Goal: Check status: Check status

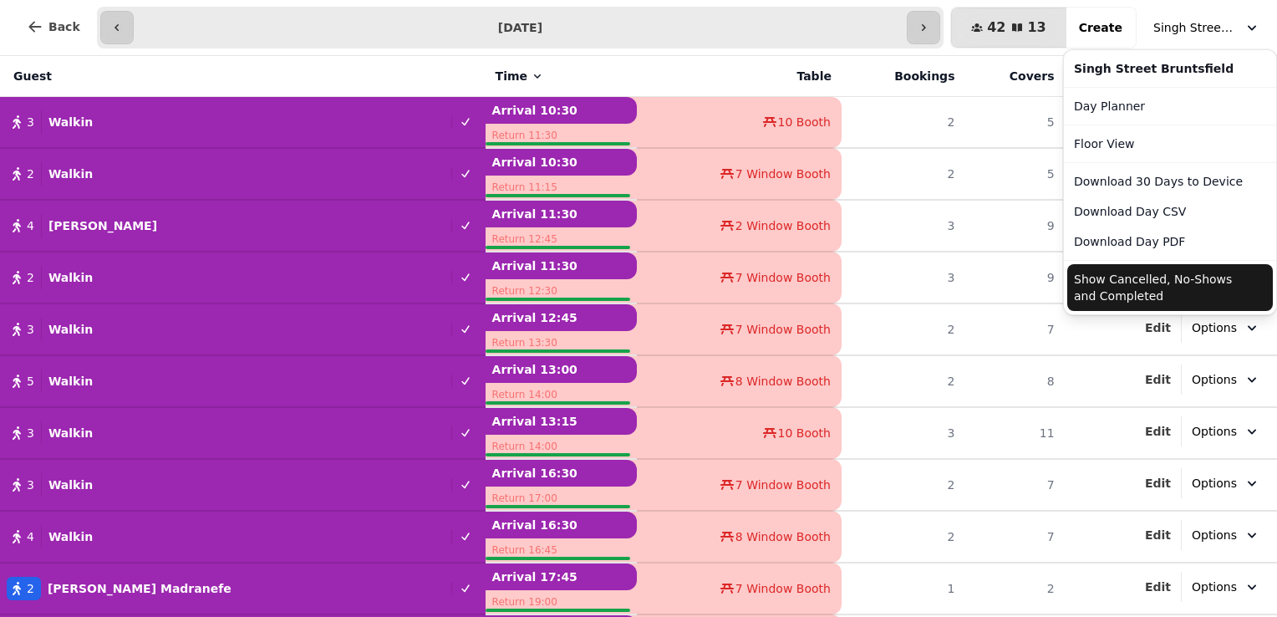
click at [1167, 24] on span "Singh Street Bruntsfield" at bounding box center [1195, 27] width 84 height 17
click at [944, 24] on div "**********" at bounding box center [638, 28] width 1277 height 56
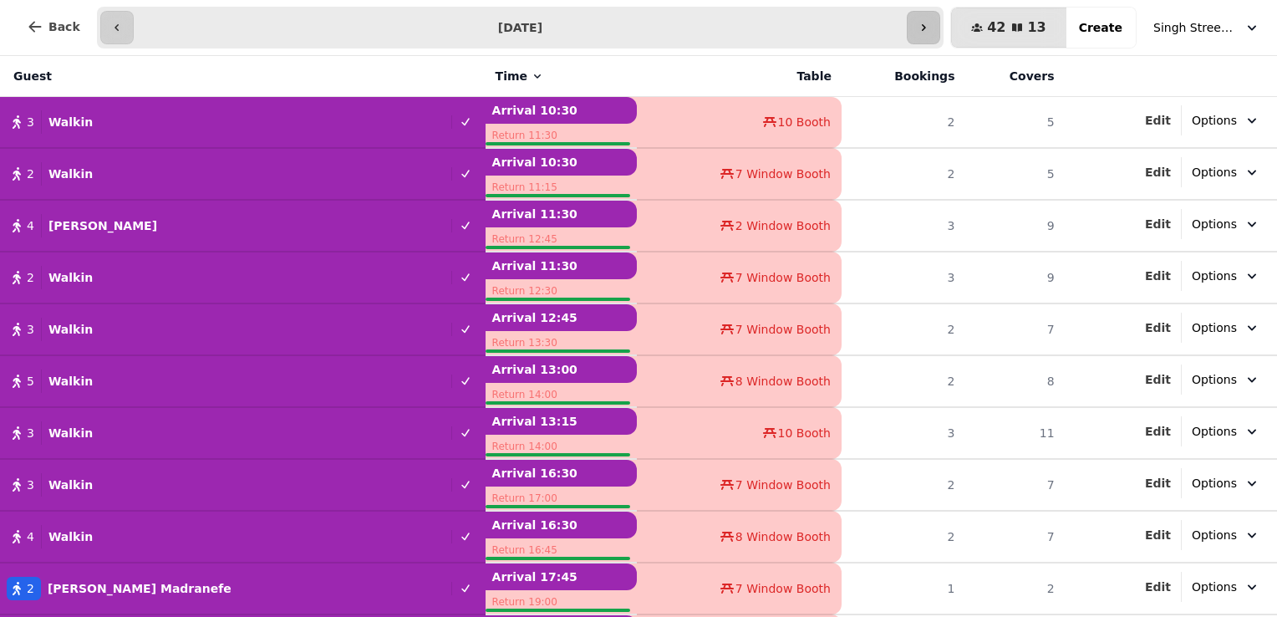
click at [930, 23] on icon "button" at bounding box center [923, 27] width 13 height 13
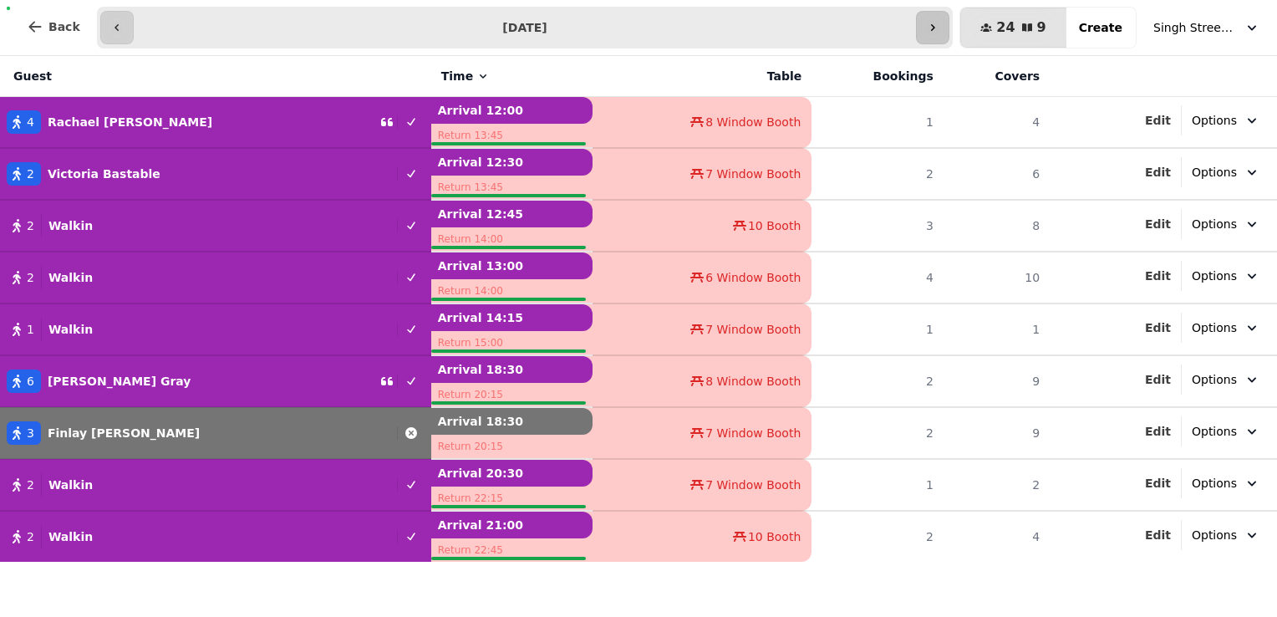
click at [939, 23] on icon "button" at bounding box center [932, 27] width 13 height 13
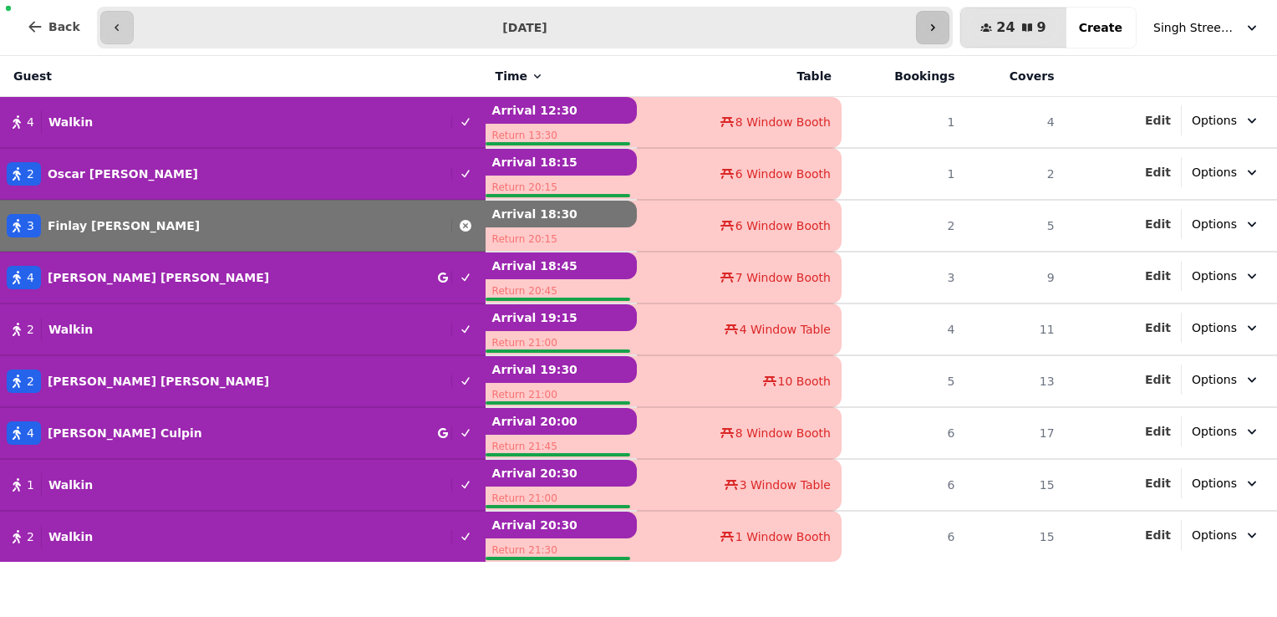
click at [939, 23] on icon "button" at bounding box center [932, 27] width 13 height 13
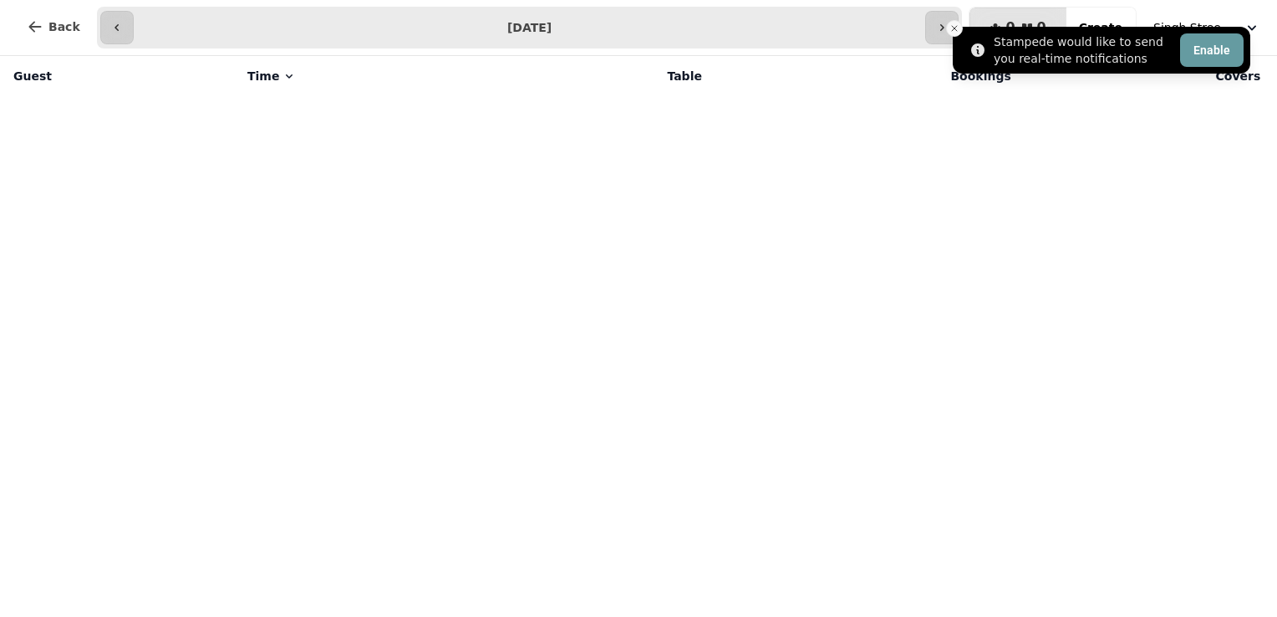
click at [956, 26] on line "Close toast" at bounding box center [954, 28] width 5 height 5
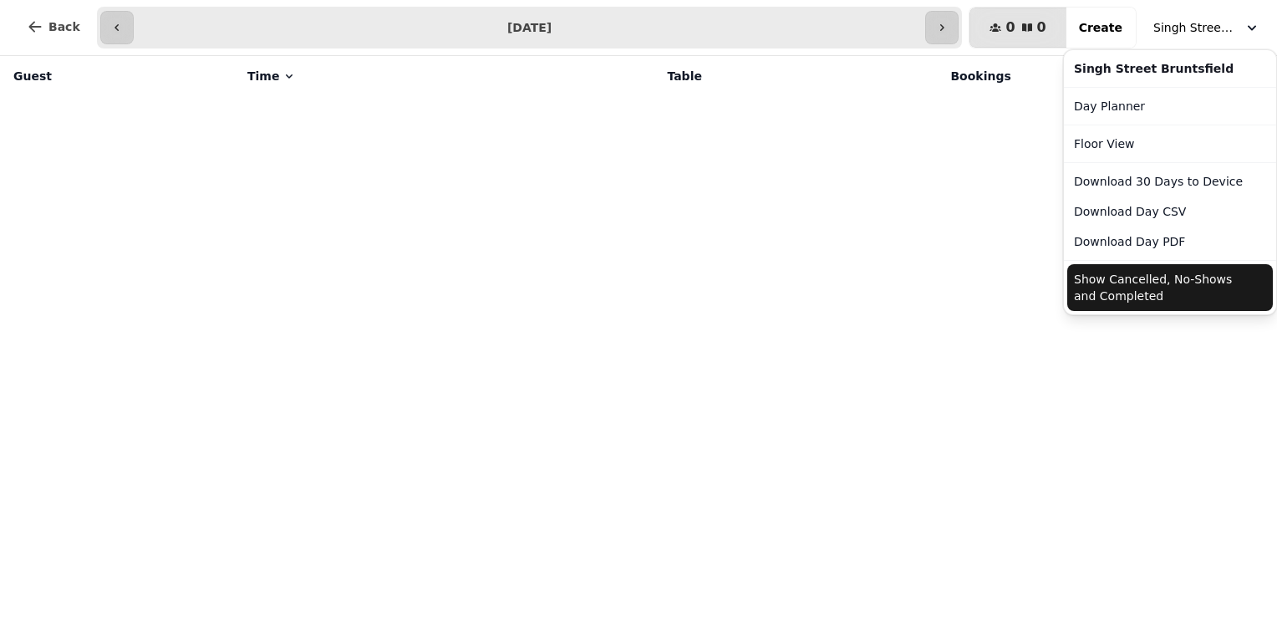
click at [1183, 28] on span "Singh Street Bruntsfield" at bounding box center [1195, 27] width 84 height 17
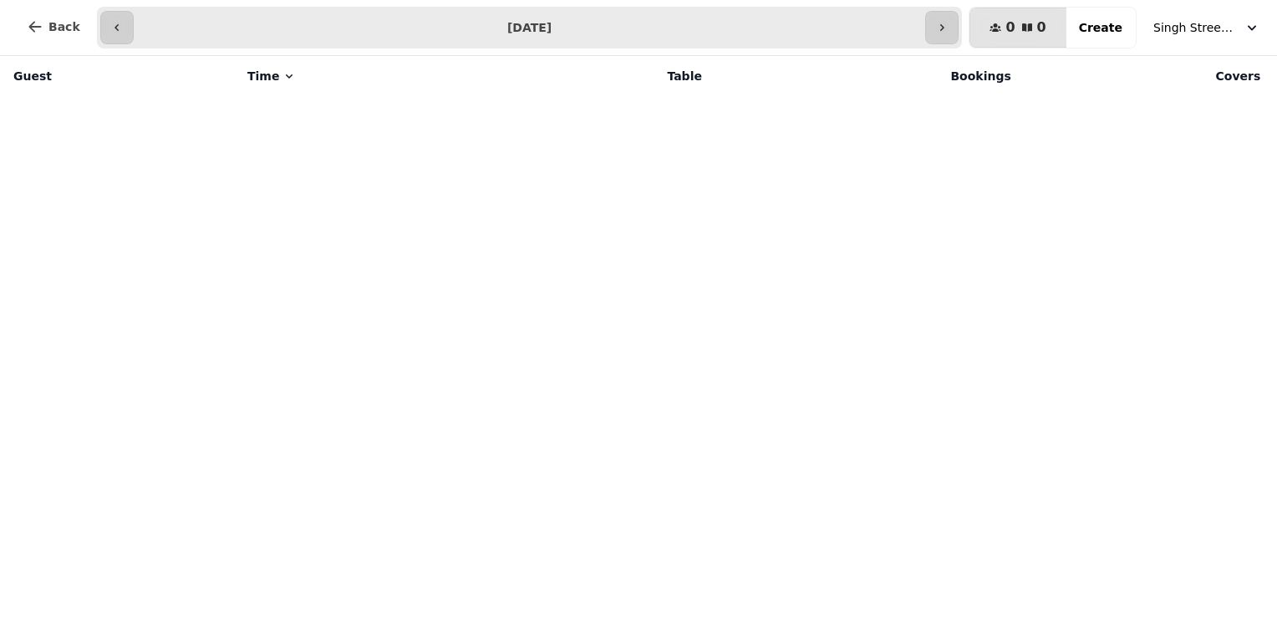
click at [1183, 28] on span "Singh Street Bruntsfield" at bounding box center [1195, 27] width 84 height 17
click at [949, 31] on icon "button" at bounding box center [941, 27] width 13 height 13
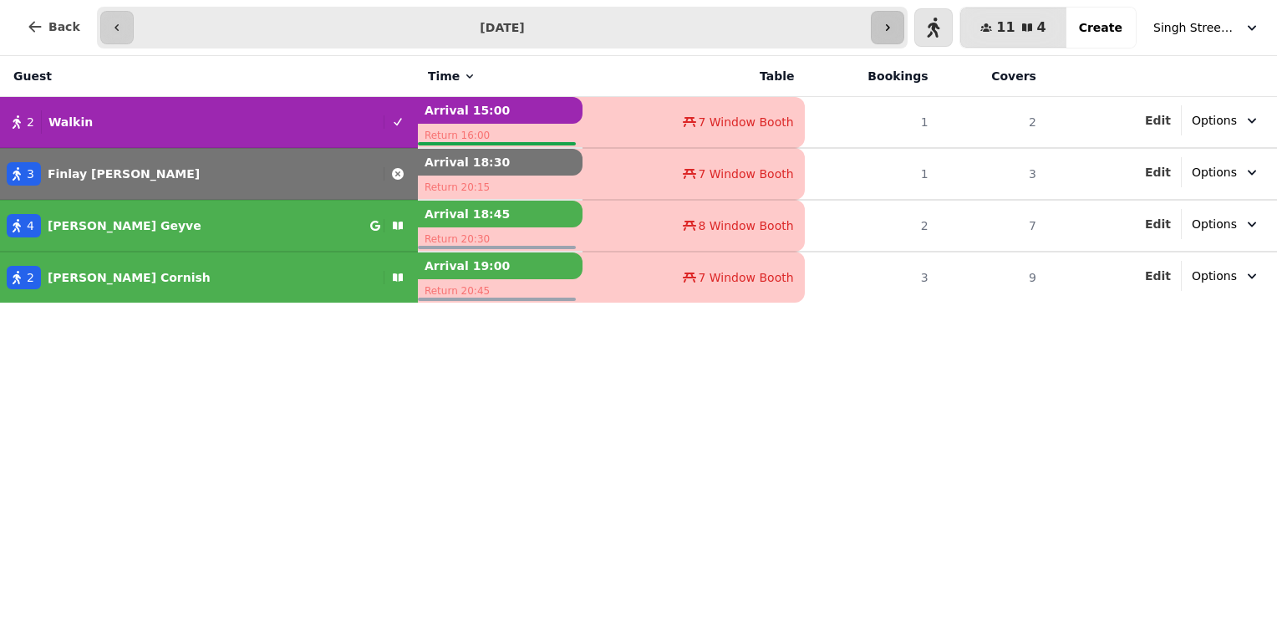
click at [904, 24] on button "button" at bounding box center [887, 27] width 33 height 33
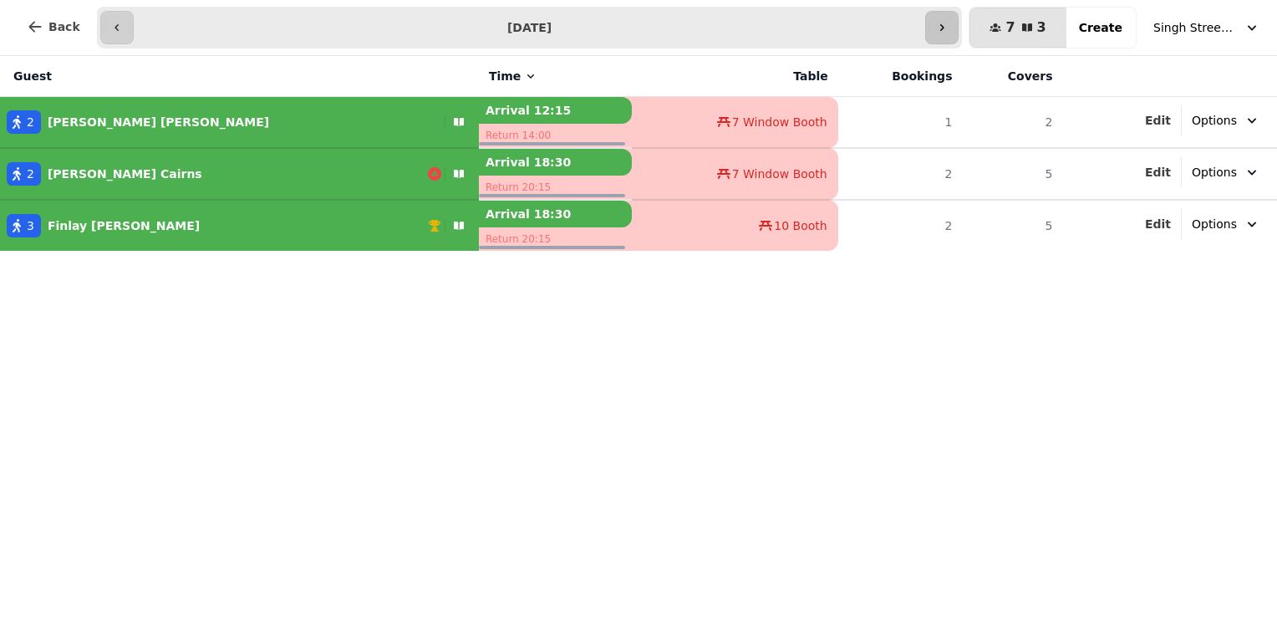
click at [913, 24] on input "**********" at bounding box center [530, 27] width 786 height 27
click at [616, 467] on div "Guest Time Table Bookings Covers 2 [PERSON_NAME] Arrival 12:15 Return 14:00 7 W…" at bounding box center [638, 336] width 1277 height 561
click at [946, 18] on button "button" at bounding box center [941, 27] width 33 height 33
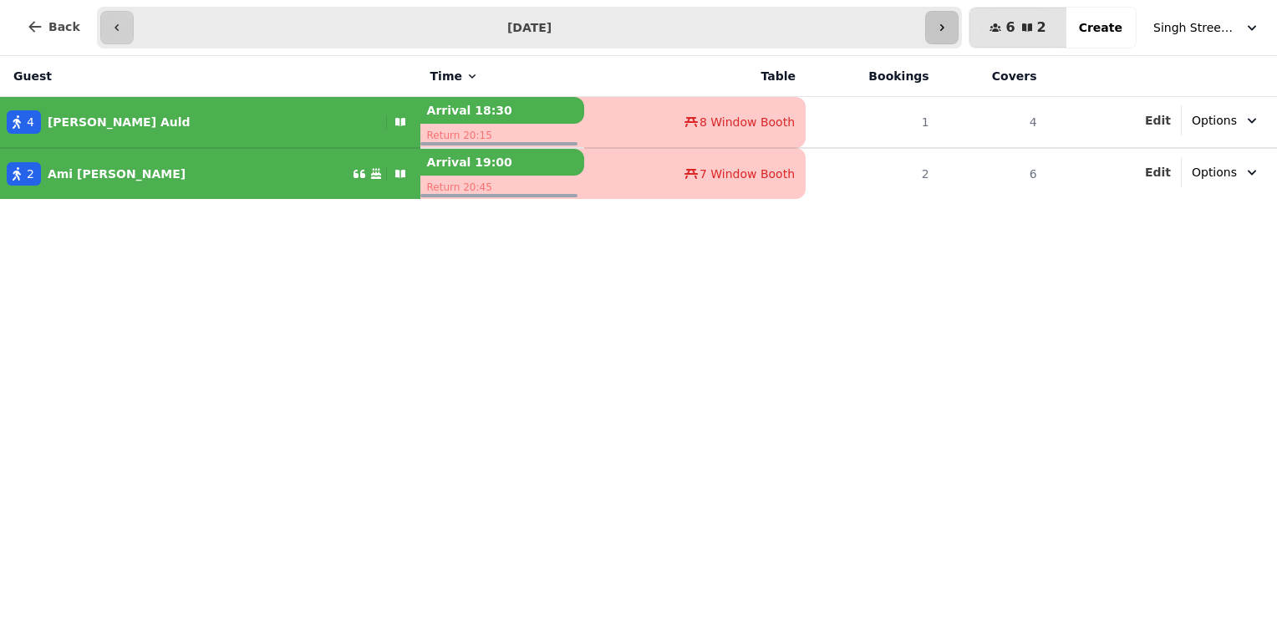
click at [946, 18] on button "button" at bounding box center [941, 27] width 33 height 33
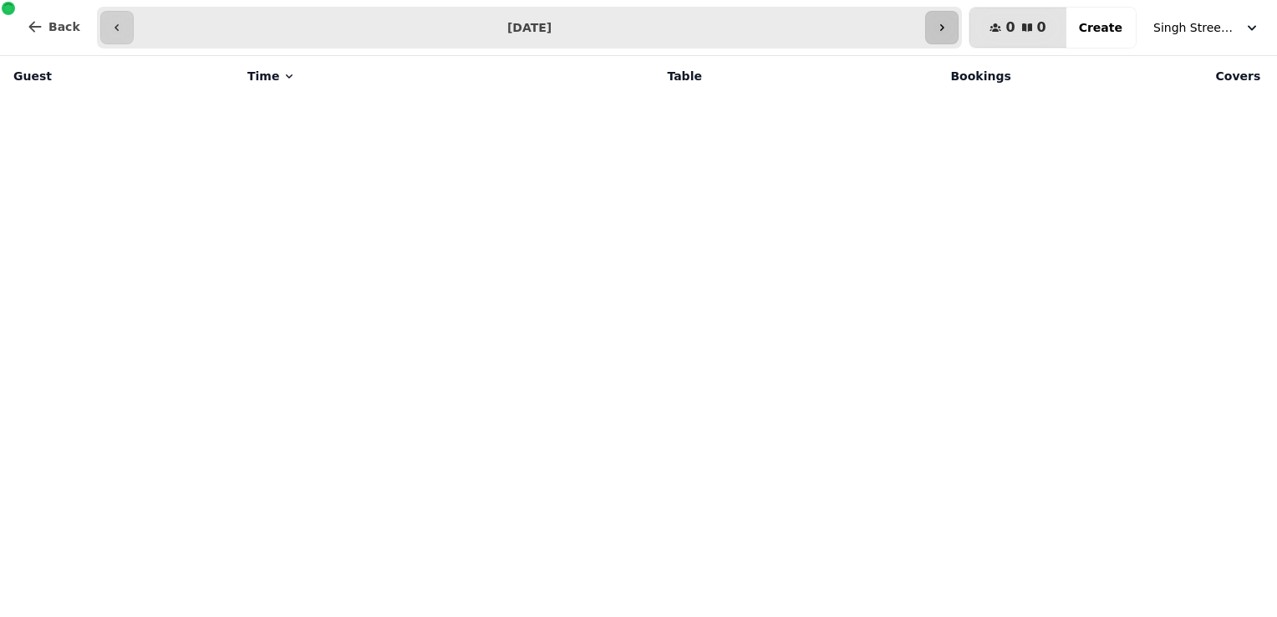
click at [946, 18] on button "button" at bounding box center [941, 27] width 33 height 33
type input "**********"
